Goal: Task Accomplishment & Management: Manage account settings

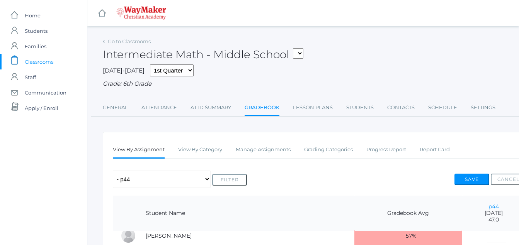
scroll to position [89, 0]
click at [123, 176] on select "Any Assignment Category: Asssignments/Projects - Page 10 - p44 - p35 - Page 39 …" at bounding box center [162, 179] width 98 height 17
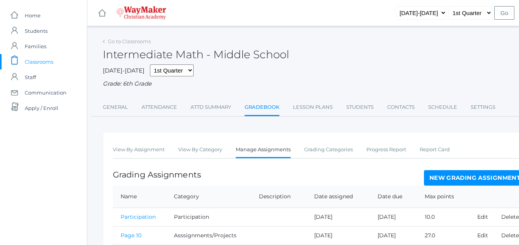
scroll to position [355, 0]
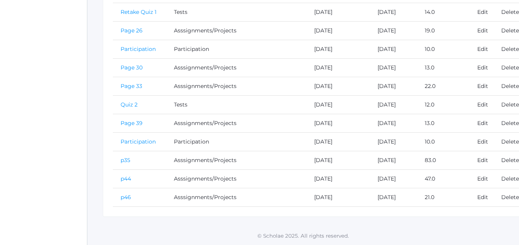
click at [127, 178] on link "p44" at bounding box center [126, 179] width 10 height 7
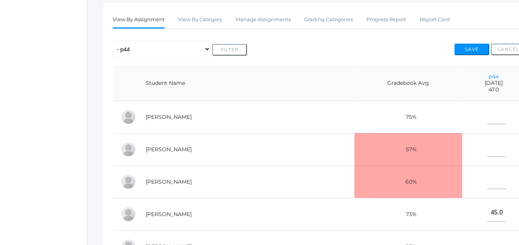
scroll to position [167, 0]
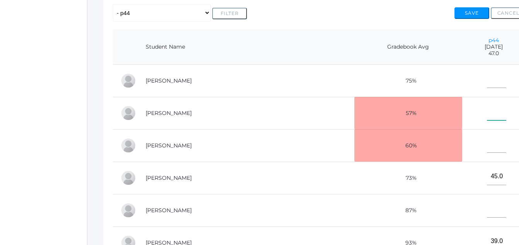
drag, startPoint x: 464, startPoint y: 114, endPoint x: 460, endPoint y: 112, distance: 4.5
click at [487, 112] on input"] "text" at bounding box center [496, 111] width 19 height 17
type input"] "24"
click at [477, 12] on button "Save" at bounding box center [472, 13] width 35 height 12
